Goal: Find specific page/section: Find specific page/section

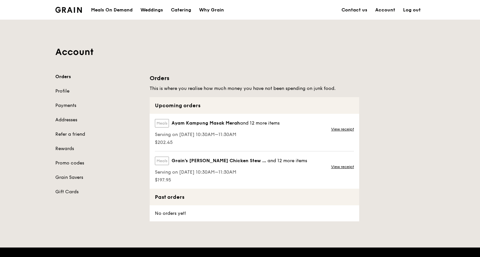
click at [348, 13] on link "Contact us" at bounding box center [354, 10] width 34 height 20
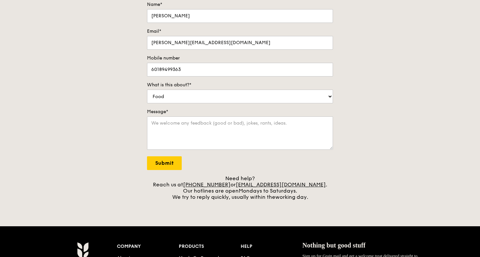
scroll to position [86, 0]
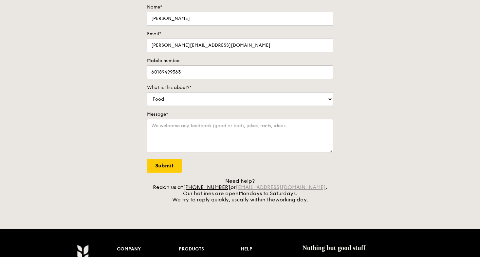
click at [262, 187] on link "[EMAIL_ADDRESS][DOMAIN_NAME]" at bounding box center [280, 187] width 90 height 6
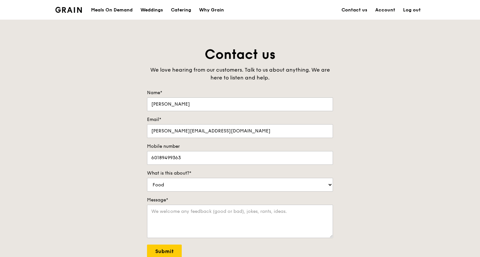
scroll to position [0, 0]
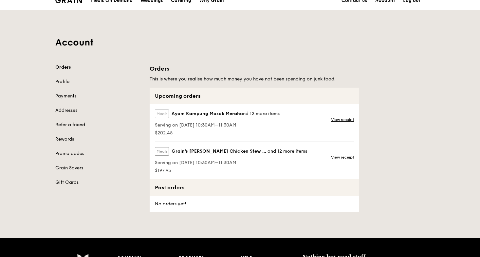
scroll to position [12, 0]
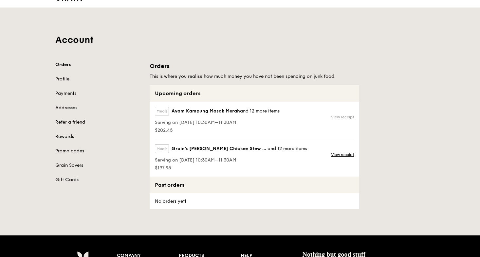
click at [336, 116] on link "View receipt" at bounding box center [342, 116] width 23 height 5
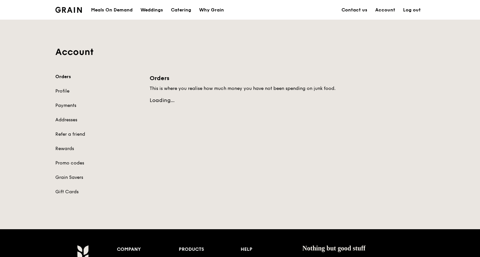
scroll to position [12, 0]
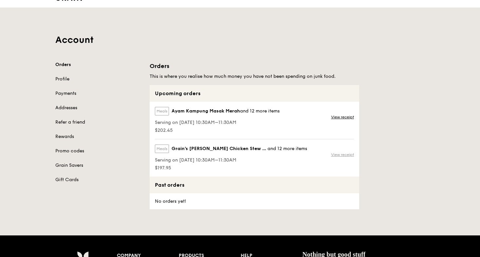
click at [343, 156] on link "View receipt" at bounding box center [342, 154] width 23 height 5
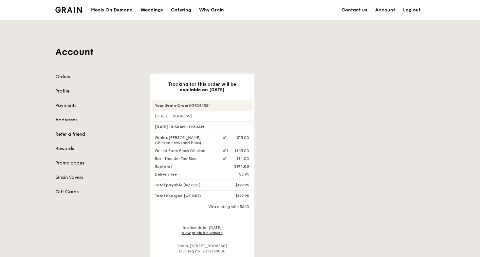
click at [354, 8] on link "Contact us" at bounding box center [354, 10] width 34 height 20
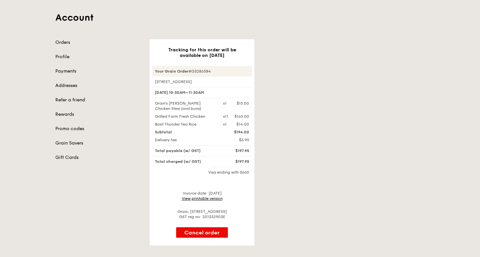
scroll to position [26, 0]
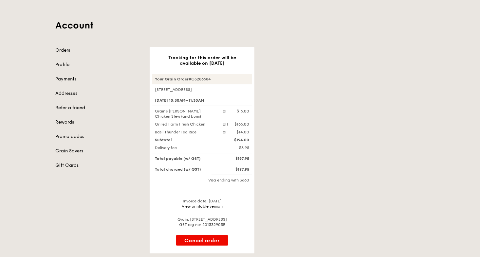
scroll to position [12, 0]
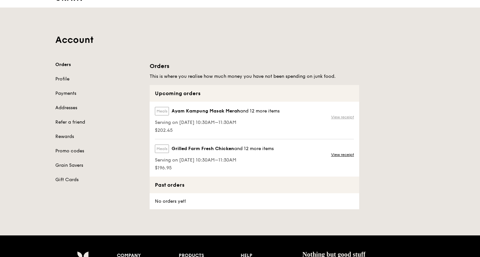
click at [338, 118] on link "View receipt" at bounding box center [342, 116] width 23 height 5
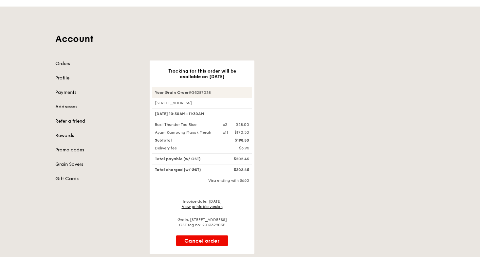
scroll to position [26, 0]
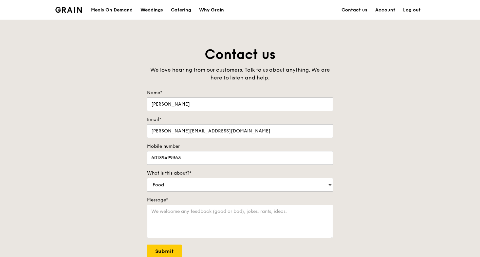
click at [349, 12] on link "Contact us" at bounding box center [354, 10] width 34 height 20
click at [350, 11] on link "Contact us" at bounding box center [354, 10] width 34 height 20
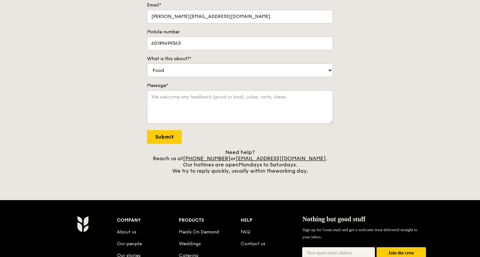
scroll to position [21, 0]
